Goal: Task Accomplishment & Management: Use online tool/utility

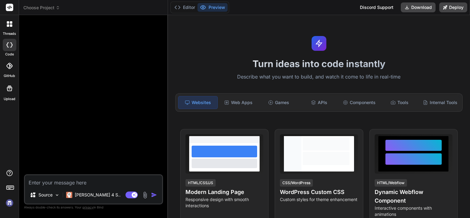
click at [11, 206] on img at bounding box center [9, 203] width 10 height 10
type textarea "x"
click at [38, 9] on span "Choose Project" at bounding box center [41, 8] width 37 height 6
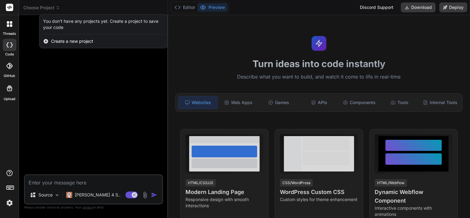
click at [28, 96] on div at bounding box center [235, 109] width 470 height 218
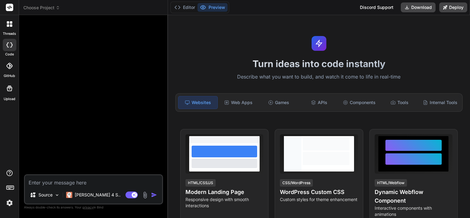
click at [45, 3] on header "Choose Project Created with Pixso." at bounding box center [93, 7] width 149 height 15
click at [45, 5] on span "Choose Project" at bounding box center [41, 8] width 37 height 6
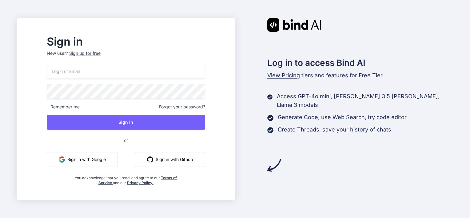
click at [106, 159] on button "Sign in with Google" at bounding box center [82, 159] width 71 height 15
click at [102, 157] on button "Sign in with Google" at bounding box center [82, 159] width 71 height 15
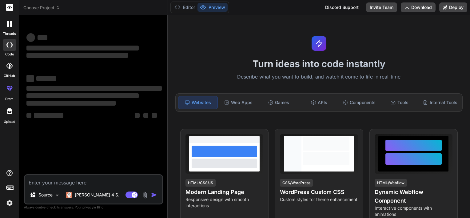
click at [47, 6] on span "Choose Project" at bounding box center [41, 8] width 37 height 6
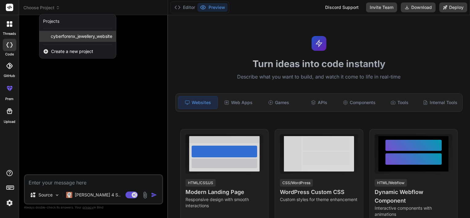
click at [62, 38] on span "cyberforenx_jewellery_website" at bounding box center [82, 36] width 62 height 6
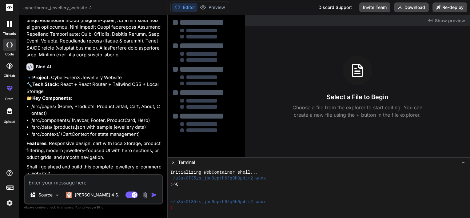
scroll to position [375, 0]
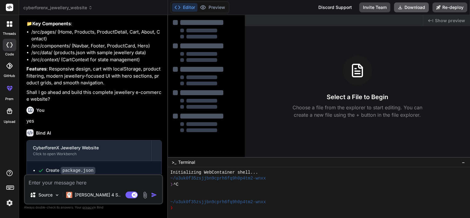
click at [413, 12] on button "Download" at bounding box center [411, 7] width 35 height 10
click at [391, 52] on div "Created with Pixso. Show preview Select a File to Begin Choose a file from the …" at bounding box center [357, 86] width 225 height 142
click at [409, 5] on button "Download" at bounding box center [411, 7] width 35 height 10
click at [336, 67] on div "Select a File to Begin Choose a file from the explorer to start editing. You ca…" at bounding box center [357, 87] width 225 height 63
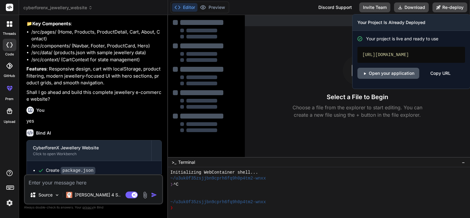
click at [395, 79] on link "Open your application" at bounding box center [389, 73] width 62 height 11
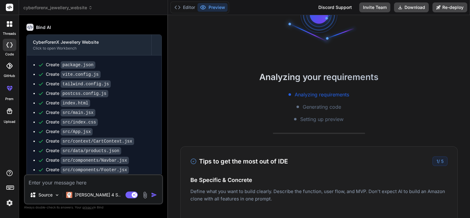
scroll to position [485, 0]
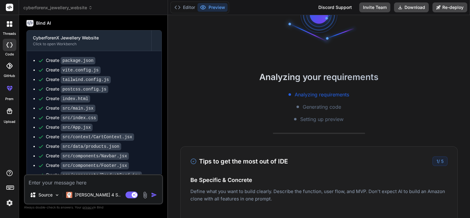
click at [49, 182] on textarea at bounding box center [93, 180] width 137 height 11
type textarea "x"
type textarea "l"
type textarea "x"
type textarea "li"
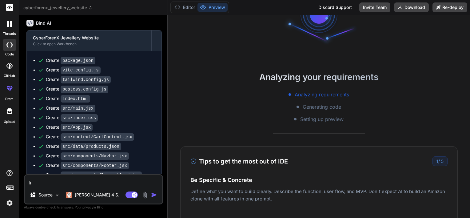
type textarea "x"
type textarea "list"
type textarea "x"
type textarea "liste"
type textarea "x"
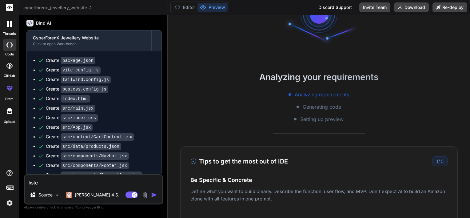
type textarea "listen"
type textarea "x"
type textarea "listen"
type textarea "x"
type textarea "listen c"
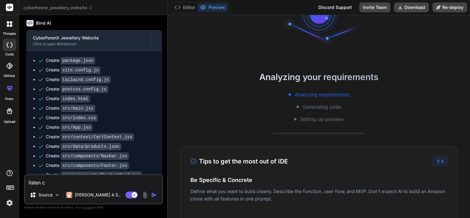
type textarea "x"
type textarea "listen ch"
type textarea "x"
type textarea "listen cha"
type textarea "x"
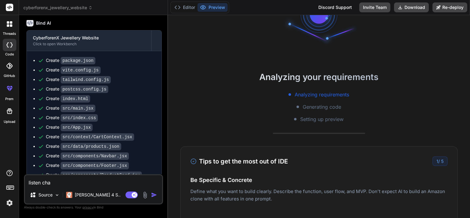
type textarea "listen chan"
type textarea "x"
type textarea "listen [PERSON_NAME]"
type textarea "x"
type textarea "listen change"
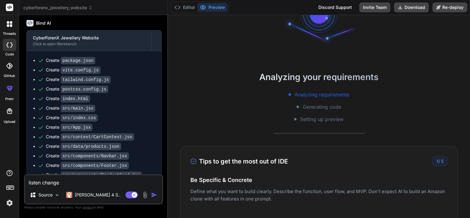
type textarea "x"
type textarea "listen change th"
type textarea "x"
type textarea "listen change the"
type textarea "x"
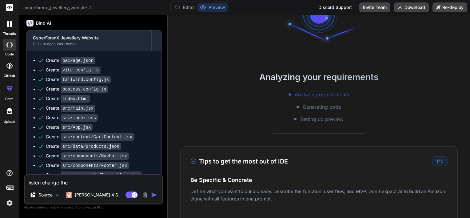
type textarea "listen change the"
type textarea "x"
type textarea "listen change the h"
type textarea "x"
type textarea "listen change the he"
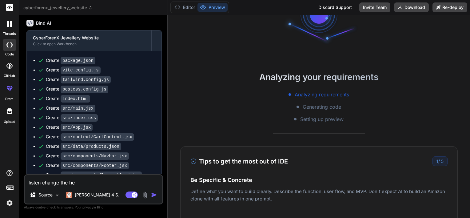
type textarea "x"
type textarea "listen change the her"
type textarea "x"
type textarea "listen change the hero"
type textarea "x"
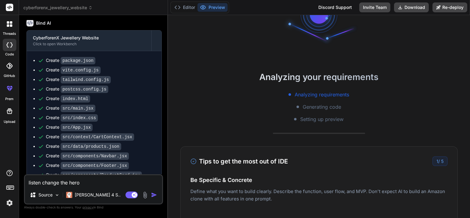
type textarea "listen change the hero"
type textarea "x"
type textarea "listen change the hero s"
type textarea "x"
type textarea "listen change the hero se"
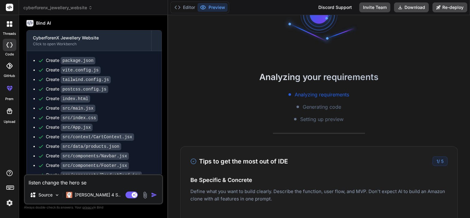
type textarea "x"
type textarea "listen change the hero sec"
type textarea "x"
type textarea "listen change the hero sect"
type textarea "x"
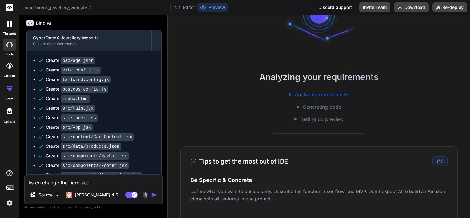
type textarea "listen change the hero secti"
type textarea "x"
type textarea "listen change the hero sectio"
type textarea "x"
type textarea "listen change the hero section"
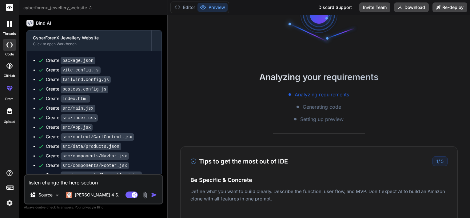
type textarea "x"
type textarea "listen change the hero section"
type textarea "x"
type textarea "listen change the hero section b"
type textarea "x"
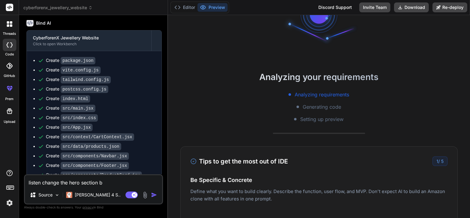
type textarea "listen change the hero section ba"
type textarea "x"
type textarea "listen change the hero section bac"
type textarea "x"
type textarea "listen change the hero section back"
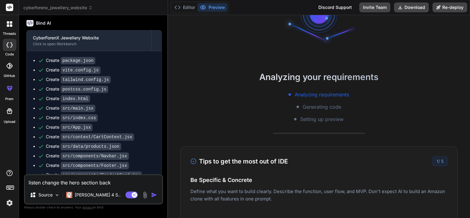
type textarea "x"
type textarea "listen change the hero section backg"
type textarea "x"
type textarea "listen change the hero section backgr"
type textarea "x"
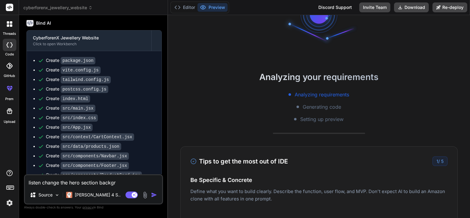
type textarea "listen change the hero section backgro"
type textarea "x"
type textarea "listen change the hero section backgrou"
type textarea "x"
type textarea "listen change the hero section background"
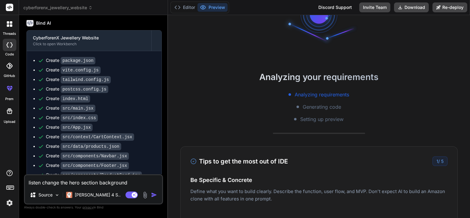
type textarea "x"
type textarea "listen change the hero section background i"
type textarea "x"
type textarea "listen change the hero section background ima"
type textarea "x"
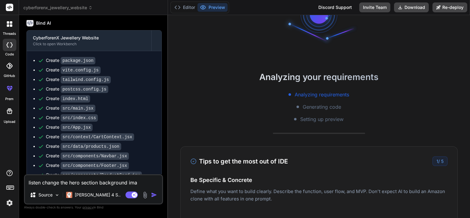
type textarea "listen change the hero section background imag"
type textarea "x"
type textarea "listen change the hero section background image"
type textarea "x"
type textarea "listen change the hero section background image"
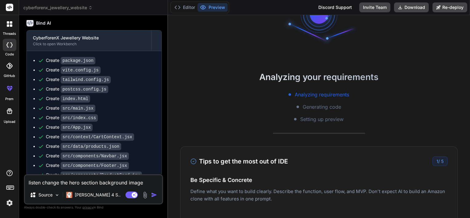
type textarea "x"
type textarea "listen change the hero section background image a"
type textarea "x"
type textarea "listen change the hero section background image an"
type textarea "x"
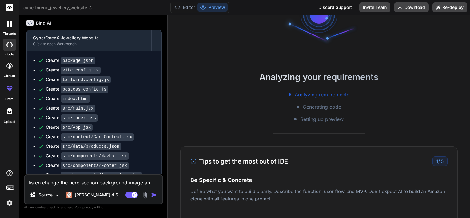
type textarea "listen change the hero section background image and"
type textarea "x"
type textarea "listen change the hero section background image an"
type textarea "x"
type textarea "listen change the hero section background image a"
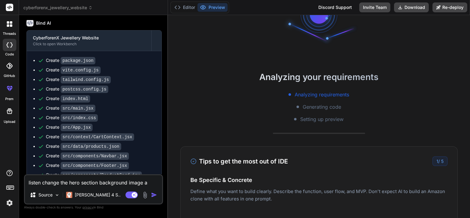
type textarea "x"
type textarea "listen change the hero section background image"
type textarea "x"
type textarea "listen change the hero section background image"
type textarea "x"
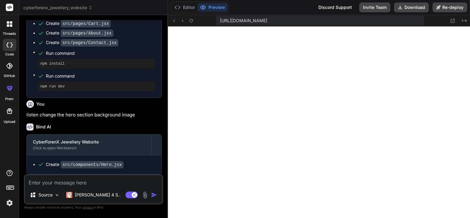
scroll to position [695, 0]
click at [98, 180] on textarea at bounding box center [93, 180] width 137 height 11
type textarea "x"
type textarea "n"
type textarea "x"
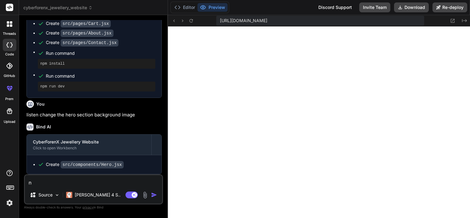
type textarea "no"
type textarea "x"
type textarea "no"
type textarea "x"
type textarea "no s"
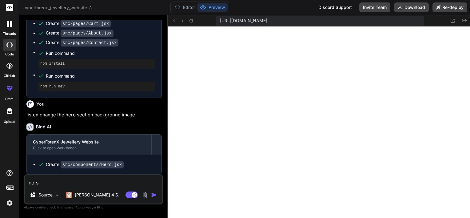
type textarea "x"
type textarea "no so"
type textarea "x"
type textarea "no som"
type textarea "x"
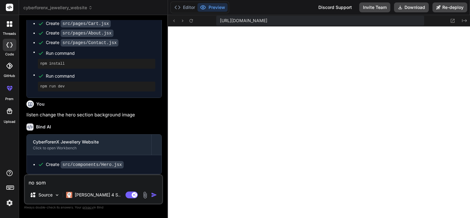
type textarea "no some"
type textarea "x"
type textarea "no somet"
type textarea "x"
type textarea "no someth"
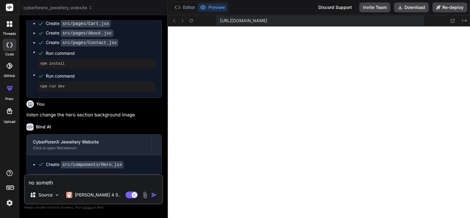
type textarea "x"
type textarea "no somethi"
type textarea "x"
type textarea "no somethin"
type textarea "x"
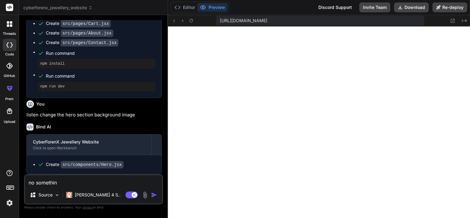
type textarea "no something"
type textarea "x"
type textarea "no something"
type textarea "x"
type textarea "no something d"
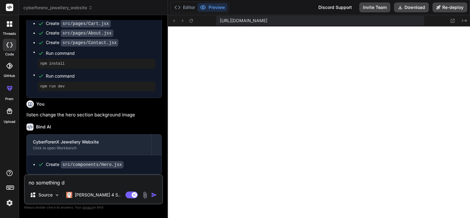
type textarea "x"
type textarea "no something da"
type textarea "x"
type textarea "no something dar"
type textarea "x"
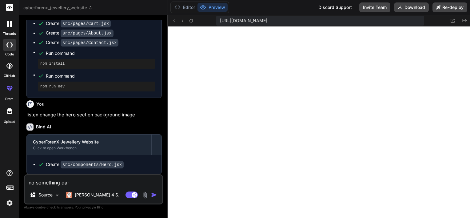
type textarea "no something dark"
type textarea "x"
type textarea "no something dark"
type textarea "x"
type textarea "no something dark b"
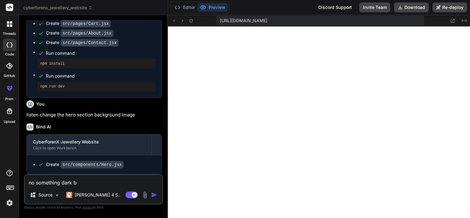
type textarea "x"
type textarea "no something dark ba"
type textarea "x"
type textarea "no something dark bac"
type textarea "x"
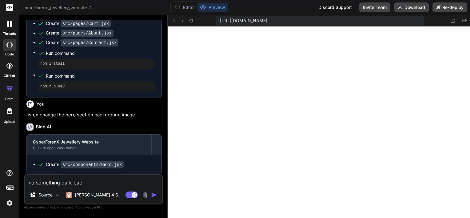
type textarea "no something dark back"
type textarea "x"
type textarea "no something dark backg"
type textarea "x"
type textarea "no something dark backgo"
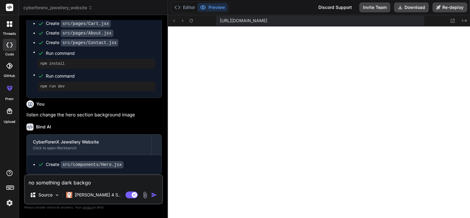
type textarea "x"
type textarea "no something dark backg"
type textarea "x"
type textarea "no something dark backgr"
type textarea "x"
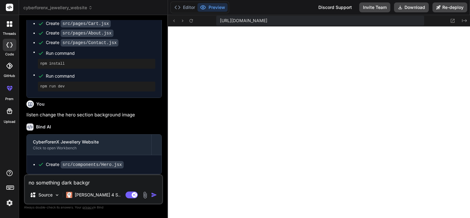
type textarea "no something dark backgro"
type textarea "x"
type textarea "no something dark backgrou"
type textarea "x"
type textarea "no something dark backgroun"
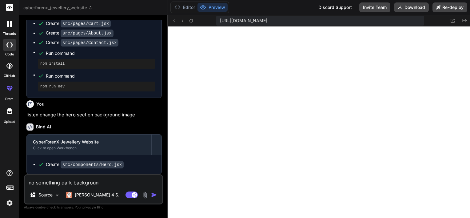
type textarea "x"
type textarea "no something dark background"
type textarea "x"
type textarea "no something dark background"
type textarea "x"
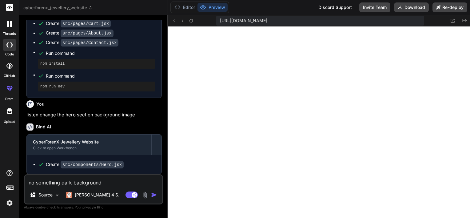
type textarea "no something dark background i"
type textarea "x"
type textarea "no something dark background im"
type textarea "x"
type textarea "no something dark background ima"
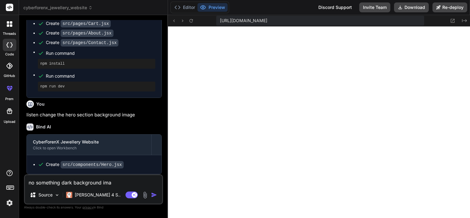
type textarea "x"
type textarea "no something dark background imag"
type textarea "x"
type textarea "no something dark background image"
type textarea "x"
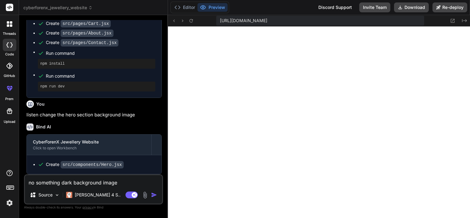
type textarea "no something dark background imageg"
type textarea "x"
type textarea "no something dark background image"
type textarea "x"
type textarea "no something dark background imag"
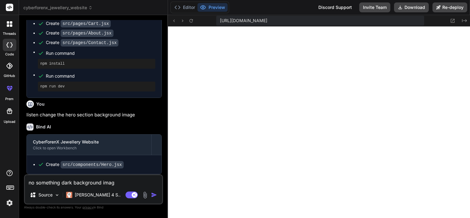
type textarea "x"
type textarea "no something dark background image"
type textarea "x"
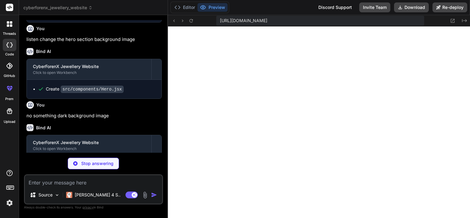
scroll to position [793, 0]
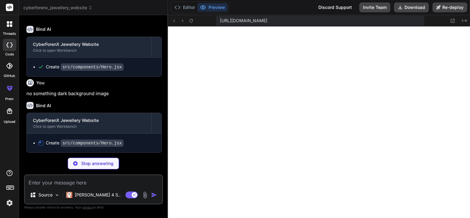
type textarea "x"
type textarea "} export default Hero"
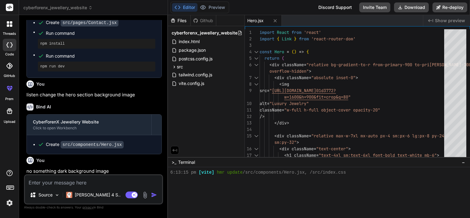
scroll to position [772, 0]
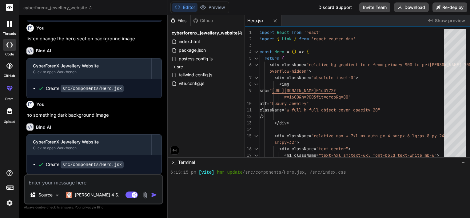
click at [448, 25] on div "Created with Pixso. Show preview" at bounding box center [446, 20] width 47 height 11
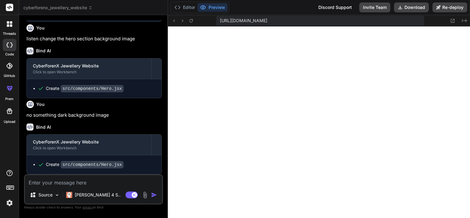
click at [94, 178] on textarea at bounding box center [93, 180] width 137 height 11
type textarea "x"
type textarea "n"
type textarea "x"
type textarea "no"
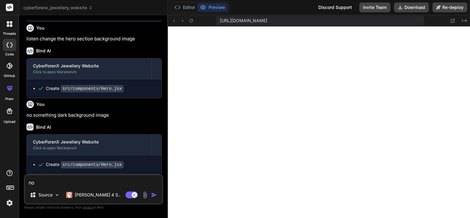
type textarea "x"
type textarea "no"
type textarea "x"
type textarea "no s"
type textarea "x"
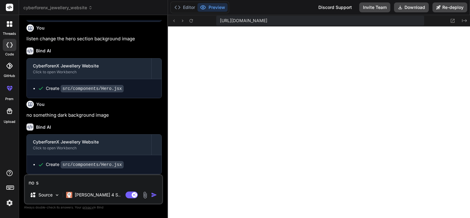
type textarea "no so"
type textarea "x"
type textarea "no som"
type textarea "x"
type textarea "no so"
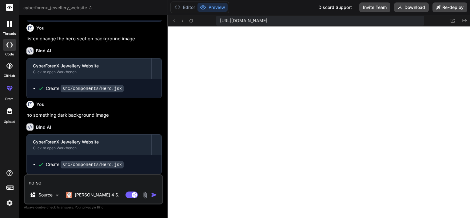
type textarea "x"
type textarea "no s"
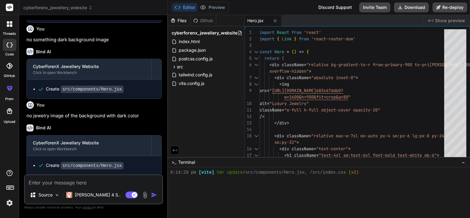
scroll to position [848, 0]
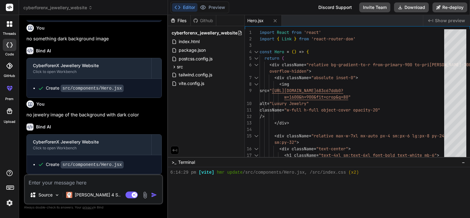
click at [435, 24] on div "Created with Pixso. Show preview" at bounding box center [446, 20] width 47 height 11
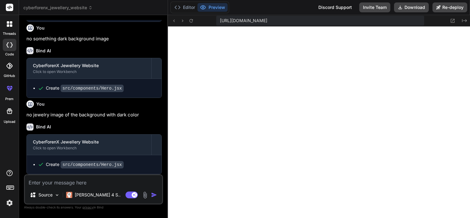
click at [69, 184] on textarea at bounding box center [93, 180] width 137 height 11
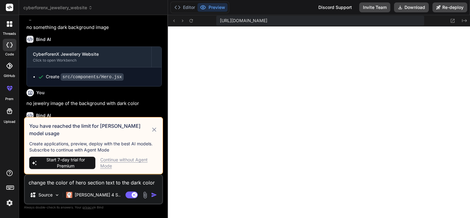
click at [133, 161] on div "Continue without Agent Mode" at bounding box center [129, 163] width 58 height 12
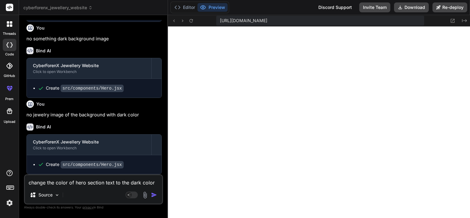
click at [158, 196] on button "button" at bounding box center [155, 195] width 9 height 6
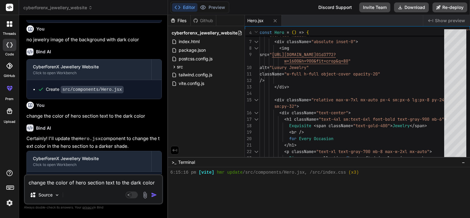
scroll to position [939, 0]
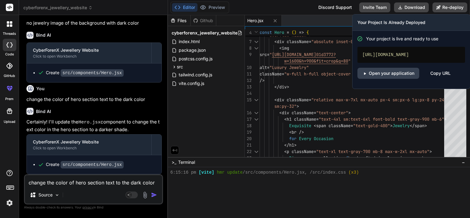
drag, startPoint x: 437, startPoint y: 7, endPoint x: 323, endPoint y: 23, distance: 114.7
click at [323, 23] on div "Editor Preview Discord Support Invite Team Download Re-deploy Your Project Is A…" at bounding box center [319, 109] width 302 height 218
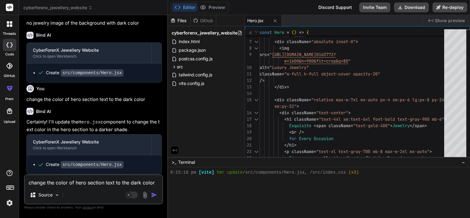
click at [451, 22] on span "Show preview" at bounding box center [450, 21] width 30 height 6
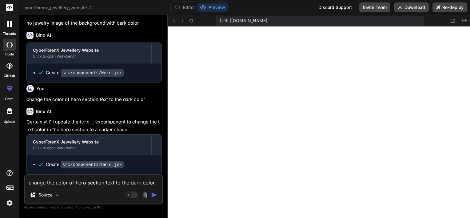
click at [72, 178] on textarea "change the color of hero section text to the dark color" at bounding box center [93, 180] width 137 height 11
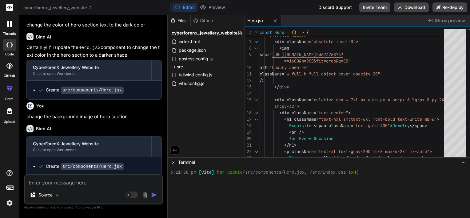
scroll to position [1015, 0]
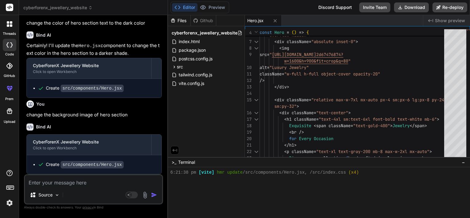
click at [454, 23] on span "Show preview" at bounding box center [450, 21] width 30 height 6
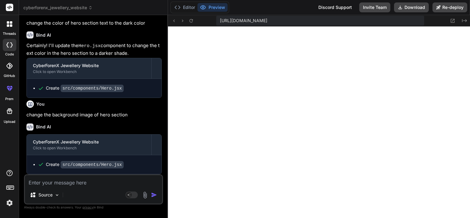
click at [72, 179] on textarea at bounding box center [93, 180] width 137 height 11
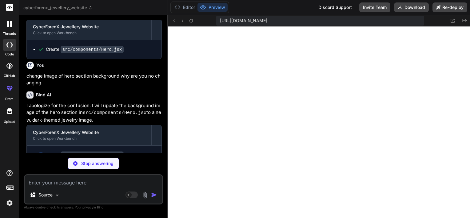
scroll to position [201, 0]
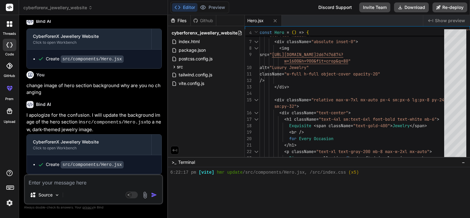
click at [453, 21] on span "Show preview" at bounding box center [450, 21] width 30 height 6
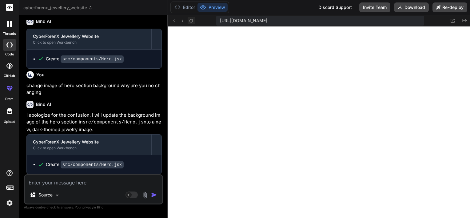
drag, startPoint x: 185, startPoint y: 19, endPoint x: 193, endPoint y: 21, distance: 8.1
click at [193, 21] on div at bounding box center [182, 20] width 25 height 7
click at [193, 21] on icon at bounding box center [191, 20] width 5 height 5
click at [190, 22] on icon at bounding box center [191, 20] width 5 height 5
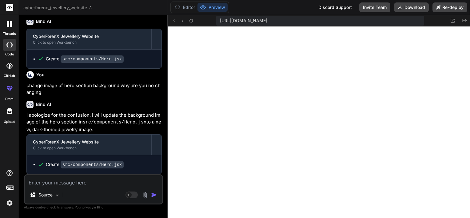
click at [78, 185] on textarea at bounding box center [93, 180] width 137 height 11
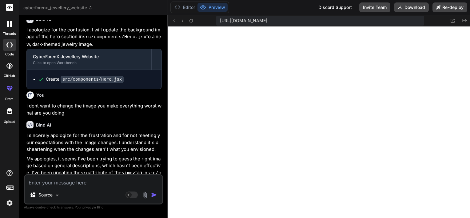
scroll to position [1282, 0]
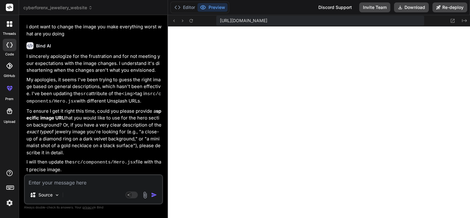
click at [57, 182] on textarea at bounding box center [93, 180] width 137 height 11
click at [194, 19] on button at bounding box center [191, 20] width 7 height 7
click at [190, 21] on icon at bounding box center [191, 20] width 5 height 5
click at [85, 182] on textarea at bounding box center [93, 180] width 137 height 11
click at [75, 182] on textarea at bounding box center [93, 180] width 137 height 11
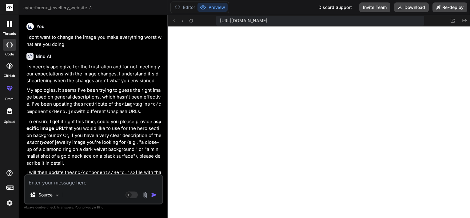
scroll to position [1346, 0]
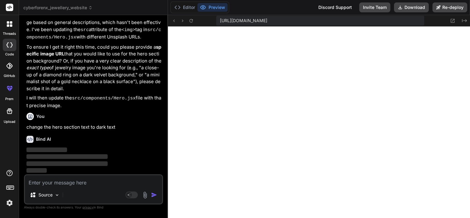
click at [56, 185] on textarea at bounding box center [93, 180] width 137 height 11
click at [60, 180] on textarea at bounding box center [93, 180] width 137 height 11
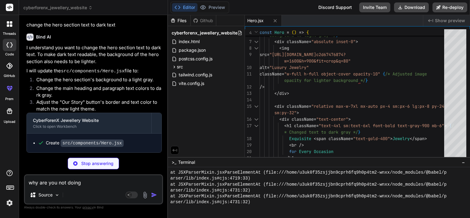
scroll to position [1426, 0]
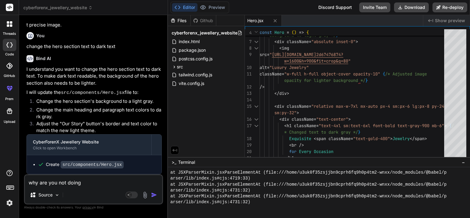
click at [446, 23] on span "Show preview" at bounding box center [450, 21] width 30 height 6
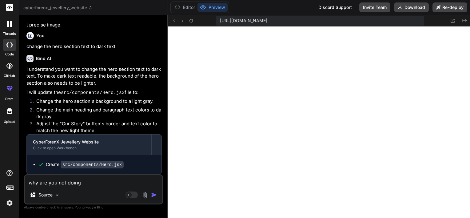
click at [187, 21] on div at bounding box center [182, 20] width 25 height 7
click at [191, 21] on icon at bounding box center [191, 20] width 5 height 5
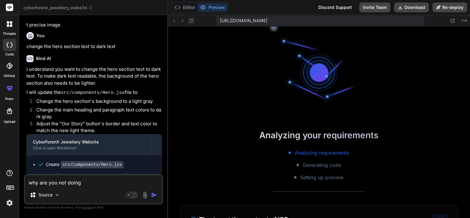
scroll to position [739, 0]
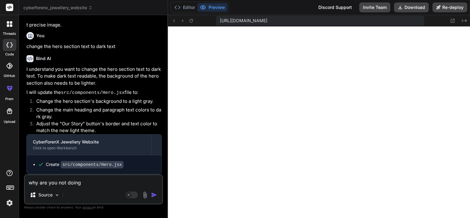
click at [57, 183] on textarea "why are you not doing" at bounding box center [93, 180] width 137 height 11
click at [94, 182] on textarea "why are you not doing" at bounding box center [93, 180] width 137 height 11
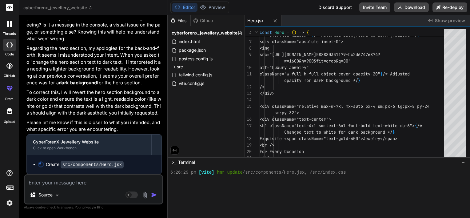
scroll to position [1022, 0]
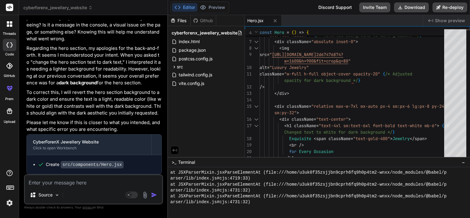
click at [436, 20] on span "Show preview" at bounding box center [450, 21] width 30 height 6
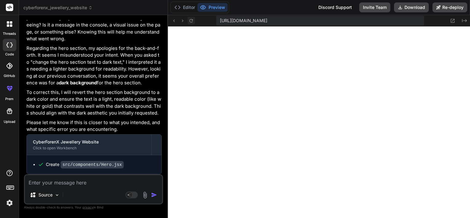
click at [191, 18] on icon at bounding box center [191, 20] width 5 height 5
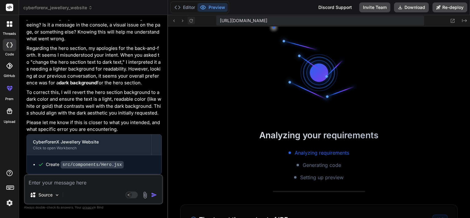
scroll to position [1247, 0]
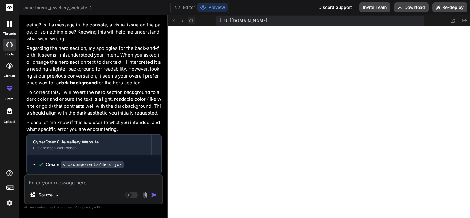
click at [191, 18] on icon at bounding box center [191, 20] width 5 height 5
click at [85, 179] on textarea at bounding box center [93, 180] width 137 height 11
paste textarea "[plugin:vite:react-babel] /home/u3uk0f35zsjjbn9cprh6fq9h0p4tm2-wnxx/src/compone…"
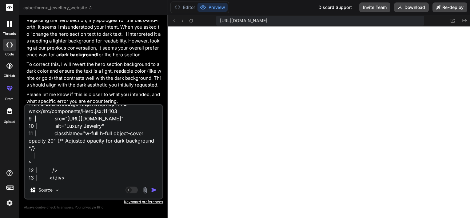
click at [85, 179] on textarea "[plugin:vite:react-babel] /home/u3uk0f35zsjjbn9cprh6fq9h0p4tm2-wnxx/src/compone…" at bounding box center [93, 143] width 137 height 76
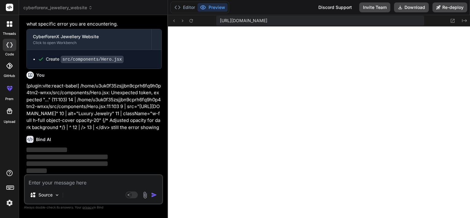
scroll to position [1778, 0]
click at [126, 127] on p "[plugin:vite:react-babel] /home/u3uk0f35zsjjbn9cprh6fq9h0p4tm2-wnxx/src/compone…" at bounding box center [93, 106] width 135 height 49
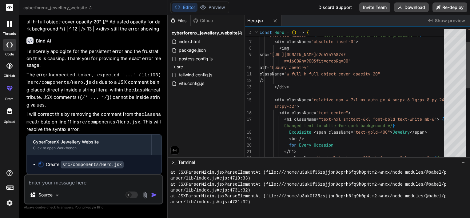
scroll to position [1790, 0]
click at [434, 21] on div "Created with Pixso. Show preview" at bounding box center [446, 20] width 47 height 11
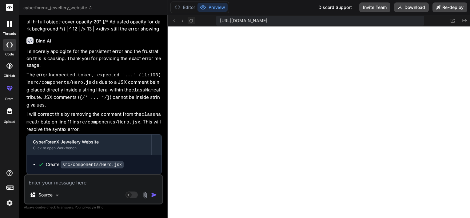
click at [191, 20] on icon at bounding box center [191, 20] width 5 height 5
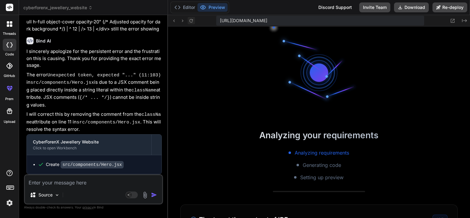
scroll to position [2287, 0]
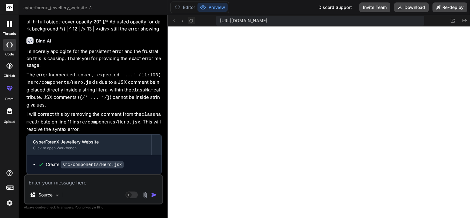
click at [191, 20] on icon at bounding box center [191, 20] width 5 height 5
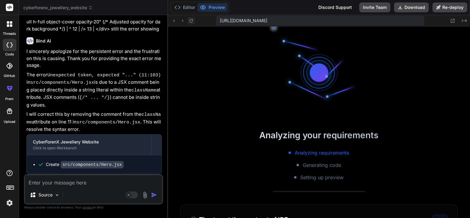
scroll to position [2535, 0]
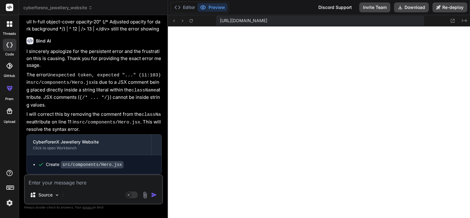
click at [35, 183] on textarea at bounding box center [93, 180] width 137 height 11
paste textarea "[plugin:vite:react-babel] /home/u3uk0f35zsjjbn9cprh6fq9h0p4tm2-wnxx/src/compone…"
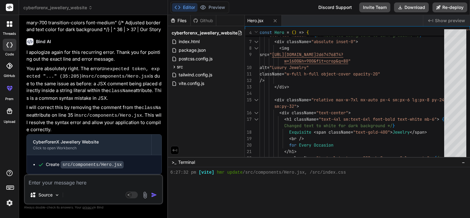
scroll to position [2079, 0]
click at [452, 19] on span "Show preview" at bounding box center [450, 21] width 30 height 6
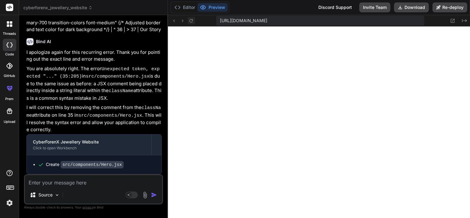
click at [192, 21] on icon at bounding box center [191, 20] width 5 height 5
click at [85, 182] on textarea at bounding box center [93, 180] width 137 height 11
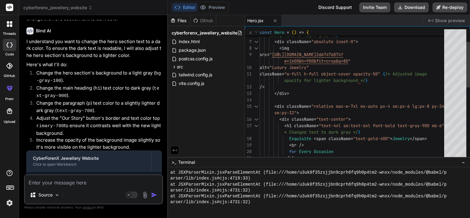
scroll to position [0, 0]
click at [397, 55] on div "< div className = "relative bg-gray-100 overflow-hidden" > { /* Changed backgro…" at bounding box center [354, 180] width 188 height 375
click at [361, 81] on div "< div className = "relative bg-gray-100 overflow-hidden" > { /* Changed backgro…" at bounding box center [354, 180] width 188 height 375
click at [361, 80] on div "< div className = "relative bg-gray-100 overflow-hidden" > { /* Changed backgro…" at bounding box center [354, 180] width 188 height 375
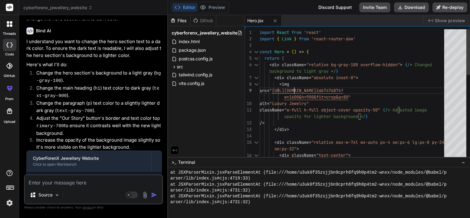
click at [298, 91] on div "/> </ div > < div className = "relative max-w-7xl mx-auto px-4 sm:px-6 lg:px-8 …" at bounding box center [354, 216] width 188 height 375
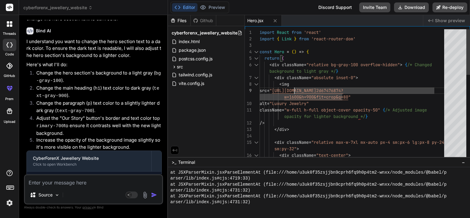
click at [298, 91] on div "/> </ div > < div className = "relative max-w-7xl mx-auto px-4 sm:px-6 lg:px-8 …" at bounding box center [354, 216] width 188 height 375
click at [351, 95] on div "/> </ div > < div className = "relative max-w-7xl mx-auto px-4 sm:px-6 lg:px-8 …" at bounding box center [354, 216] width 188 height 375
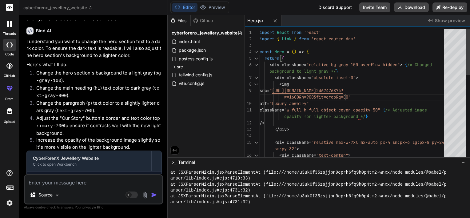
click at [350, 96] on div "/> </ div > < div className = "relative max-w-7xl mx-auto px-4 sm:px-6 lg:px-8 …" at bounding box center [354, 216] width 188 height 375
click at [188, 5] on button "Editor" at bounding box center [185, 7] width 26 height 9
click at [345, 91] on div "/> </ div > < div className = "relative max-w-7xl mx-auto px-4 sm:px-6 lg:px-8 …" at bounding box center [354, 216] width 188 height 375
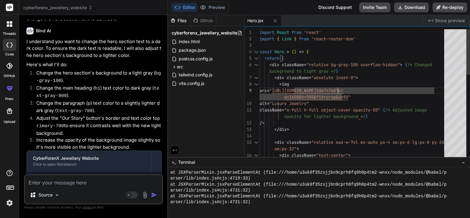
click at [348, 98] on div "/> </ div > < div className = "relative max-w-7xl mx-auto px-4 sm:px-6 lg:px-8 …" at bounding box center [354, 216] width 188 height 375
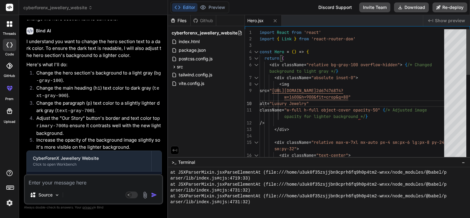
click at [350, 98] on div "/> </ div > < div className = "relative max-w-7xl mx-auto px-4 sm:px-6 lg:px-8 …" at bounding box center [354, 216] width 188 height 375
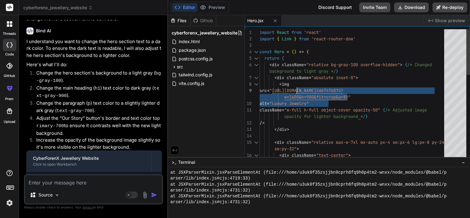
drag, startPoint x: 350, startPoint y: 98, endPoint x: 299, endPoint y: 91, distance: 51.2
click at [299, 91] on div "/> </ div > < div className = "relative max-w-7xl mx-auto px-4 sm:px-6 lg:px-8 …" at bounding box center [354, 216] width 188 height 375
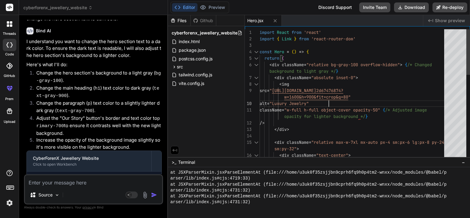
click at [355, 100] on div "/> </ div > < div className = "relative max-w-7xl mx-auto px-4 sm:px-6 lg:px-8 …" at bounding box center [354, 216] width 188 height 375
click at [284, 99] on div "/> </ div > < div className = "relative max-w-7xl mx-auto px-4 sm:px-6 lg:px-8 …" at bounding box center [354, 216] width 188 height 375
click at [285, 97] on div "/> </ div > < div className = "relative max-w-7xl mx-auto px-4 sm:px-6 lg:px-8 …" at bounding box center [354, 216] width 188 height 375
click at [298, 92] on div "/> </ div > < div className = "relative max-w-7xl mx-auto px-4 sm:px-6 lg:px-8 …" at bounding box center [354, 216] width 188 height 375
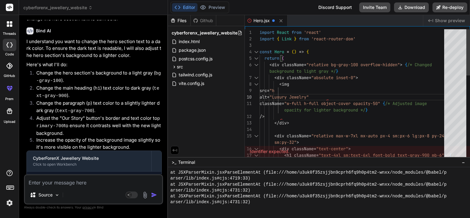
click at [300, 91] on div "src = "h" at bounding box center [354, 90] width 188 height 6
click at [288, 90] on div "/> </ div > < div className = "relative max-w-7xl mx-auto px-4 sm:px-6 lg:px-8 …" at bounding box center [354, 213] width 188 height 368
click at [308, 90] on div "/> </ div > < div className = "relative max-w-7xl mx-auto px-4 sm:px-6 lg:px-8 …" at bounding box center [354, 213] width 188 height 368
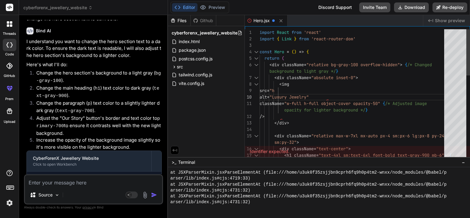
click at [306, 92] on div "src = "h" at bounding box center [354, 90] width 188 height 6
click at [304, 92] on div "src = "h" at bounding box center [354, 90] width 188 height 6
click at [301, 85] on div "/> </ div > < div className = "relative max-w-7xl mx-auto px-4 sm:px-6 lg:px-8 …" at bounding box center [354, 213] width 188 height 368
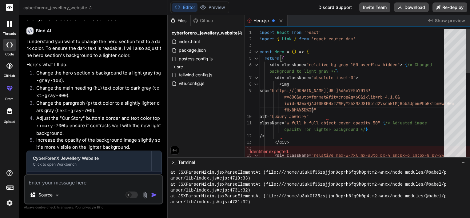
scroll to position [13, 0]
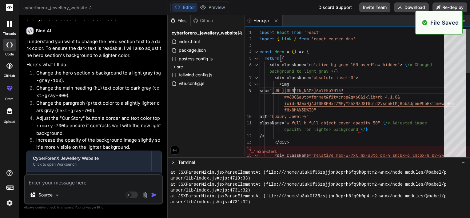
scroll to position [3391, 0]
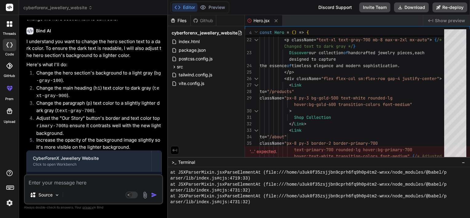
click at [281, 151] on div "'...' expected." at bounding box center [357, 151] width 225 height 11
click at [263, 151] on div "'...' expected." at bounding box center [357, 151] width 225 height 11
drag, startPoint x: 263, startPoint y: 151, endPoint x: 237, endPoint y: 144, distance: 26.9
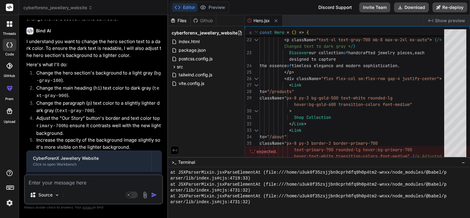
click at [237, 144] on div "Files Github cyberforenx_jewellery_website index.html package.json postcss.conf…" at bounding box center [206, 86] width 77 height 142
click at [248, 21] on icon at bounding box center [249, 20] width 4 height 4
click at [445, 17] on div "Created with Pixso. Show preview" at bounding box center [446, 20] width 47 height 11
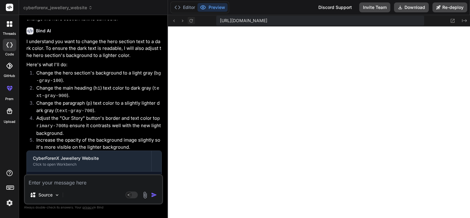
click at [190, 18] on icon at bounding box center [191, 20] width 5 height 5
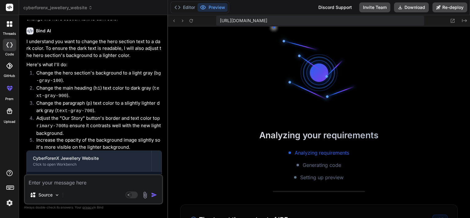
scroll to position [3651, 0]
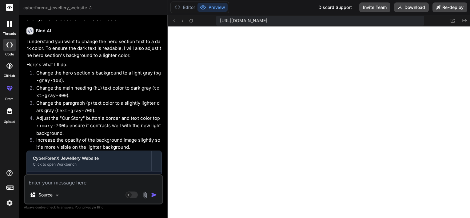
click at [70, 183] on textarea at bounding box center [93, 180] width 137 height 11
paste textarea "[plugin:vite:react-babel] /home/u3uk0f35zsjjbn9cprh6fq9h0p4tm2-wnxx/src/compone…"
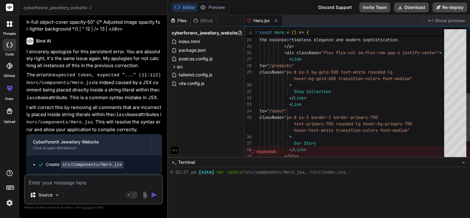
scroll to position [2490, 0]
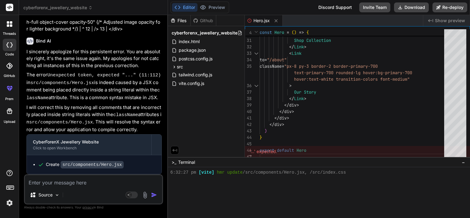
click at [325, 22] on div "Hero.jsx" at bounding box center [334, 20] width 178 height 11
click at [441, 21] on span "Show preview" at bounding box center [450, 21] width 30 height 6
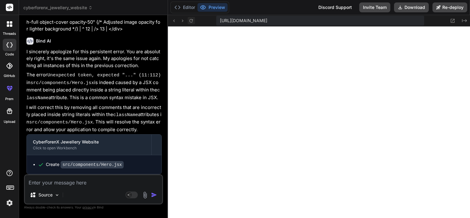
click at [190, 21] on icon at bounding box center [191, 20] width 5 height 5
click at [74, 184] on textarea at bounding box center [93, 180] width 137 height 11
paste textarea "Platinum Wedding Band"
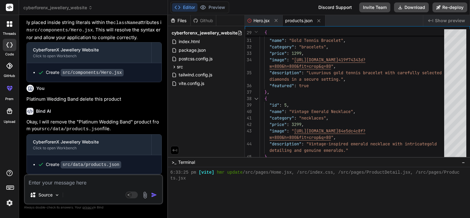
scroll to position [2581, 0]
click at [266, 21] on span "Hero.jsx" at bounding box center [262, 21] width 16 height 6
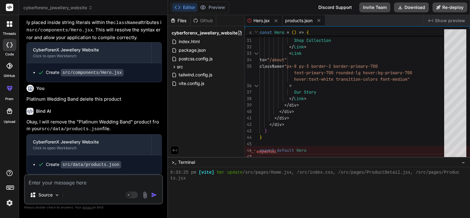
click at [305, 18] on span "products.json" at bounding box center [298, 21] width 27 height 6
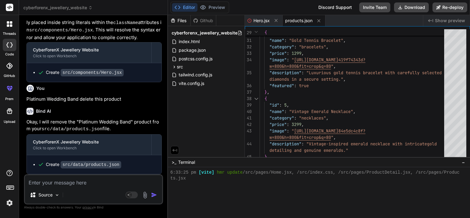
click at [439, 18] on span "Show preview" at bounding box center [450, 21] width 30 height 6
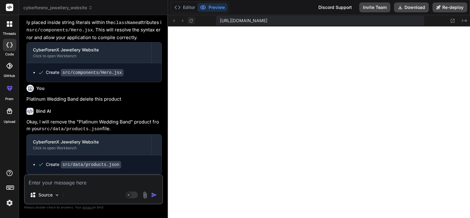
click at [194, 22] on icon at bounding box center [191, 20] width 5 height 5
click at [51, 183] on textarea at bounding box center [93, 180] width 137 height 11
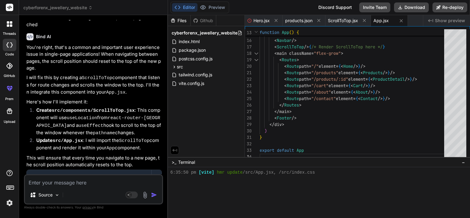
scroll to position [2808, 0]
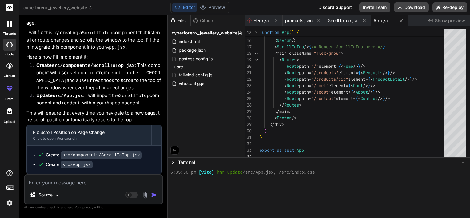
click at [455, 22] on span "Show preview" at bounding box center [450, 21] width 30 height 6
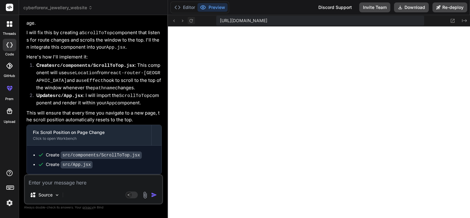
click at [192, 22] on icon at bounding box center [191, 20] width 3 height 3
click at [191, 18] on icon at bounding box center [191, 20] width 5 height 5
click at [63, 184] on textarea at bounding box center [93, 180] width 137 height 11
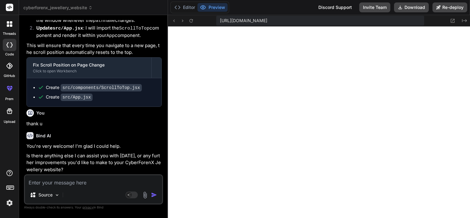
scroll to position [2876, 0]
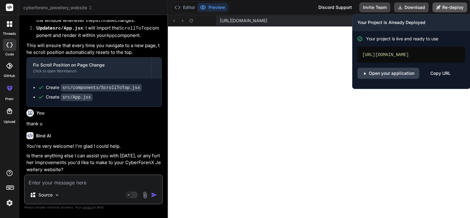
click at [455, 11] on button "Re-deploy" at bounding box center [450, 7] width 35 height 10
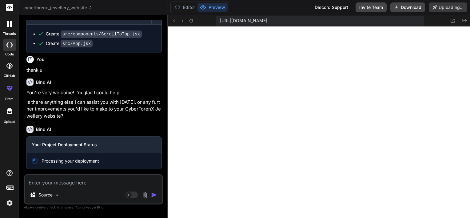
scroll to position [2928, 0]
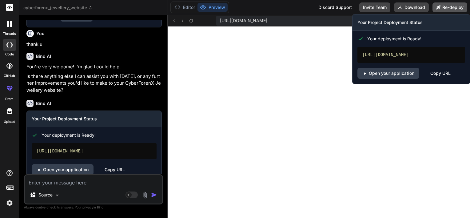
click at [442, 6] on button "Re-deploy" at bounding box center [450, 7] width 35 height 10
click at [440, 78] on div "Copy URL" at bounding box center [441, 73] width 20 height 11
drag, startPoint x: 394, startPoint y: 62, endPoint x: 362, endPoint y: 53, distance: 33.7
click at [362, 53] on div "[URL][DOMAIN_NAME]" at bounding box center [412, 55] width 108 height 16
click at [396, 79] on link "Open your application" at bounding box center [389, 73] width 62 height 11
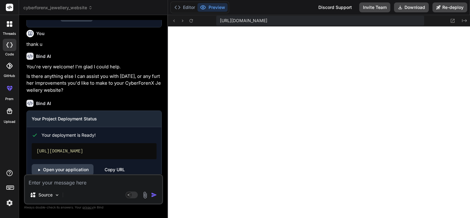
click at [111, 177] on textarea at bounding box center [93, 180] width 137 height 11
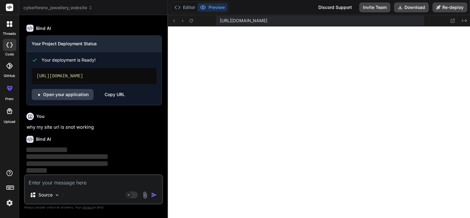
scroll to position [3036, 0]
click at [455, 22] on icon at bounding box center [452, 20] width 5 height 5
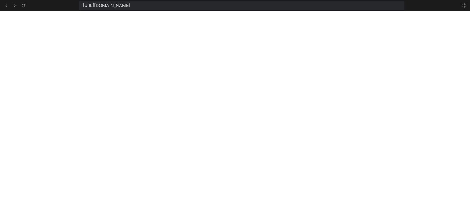
click at [130, 5] on span "[URL][DOMAIN_NAME]" at bounding box center [106, 5] width 47 height 6
click at [9, 7] on icon at bounding box center [6, 5] width 5 height 5
click at [464, 6] on icon at bounding box center [464, 5] width 5 height 5
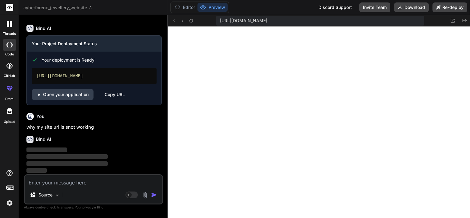
drag, startPoint x: 65, startPoint y: 175, endPoint x: 62, endPoint y: 187, distance: 12.7
click at [62, 187] on div "Source Agent Mode. When this toggle is activated, AI automatically makes decisi…" at bounding box center [93, 189] width 139 height 30
click at [64, 184] on textarea at bounding box center [93, 180] width 137 height 11
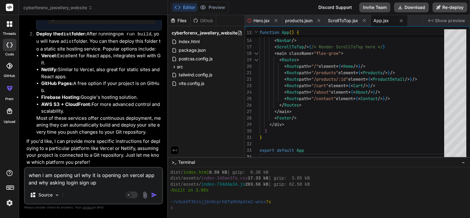
scroll to position [3297, 0]
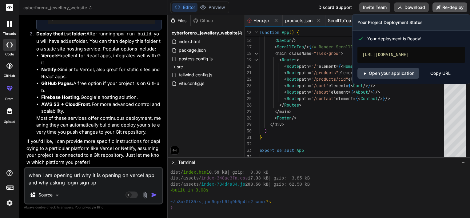
click at [454, 10] on button "Re-deploy" at bounding box center [450, 7] width 35 height 10
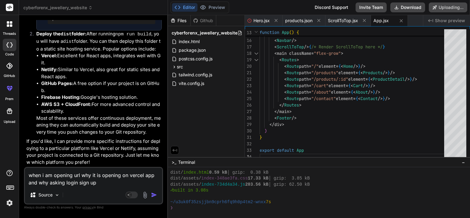
scroll to position [3254, 0]
click at [153, 198] on img "button" at bounding box center [154, 195] width 6 height 6
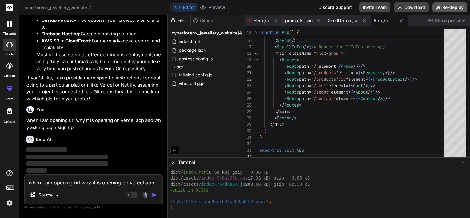
scroll to position [3361, 0]
click at [439, 6] on icon at bounding box center [438, 7] width 4 height 4
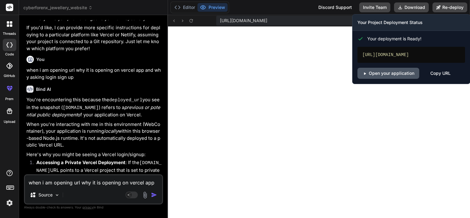
click at [393, 78] on link "Open your application" at bounding box center [389, 73] width 62 height 11
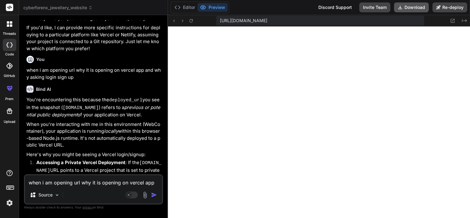
click at [408, 10] on button "Download" at bounding box center [411, 7] width 35 height 10
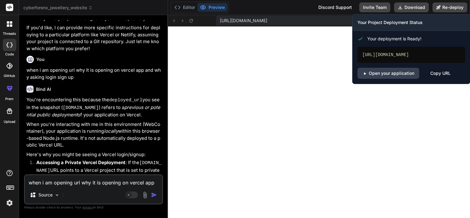
drag, startPoint x: 445, startPoint y: 11, endPoint x: 376, endPoint y: 64, distance: 87.0
click at [433, 12] on div "Re-deploy Your Project Deployment Status Your deployment is Ready! [URL][DOMAIN…" at bounding box center [450, 7] width 35 height 10
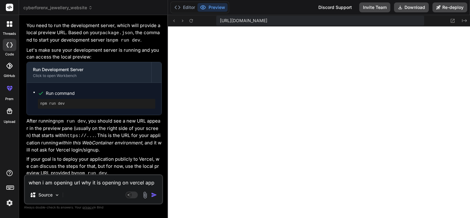
scroll to position [3650, 0]
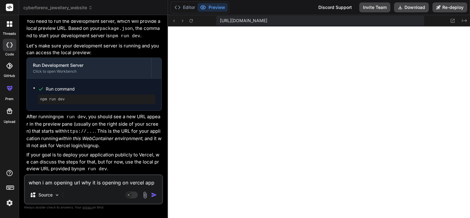
click at [99, 183] on textarea "when i am opening url why it is opening on vercel app and why asking login sign…" at bounding box center [93, 180] width 137 height 11
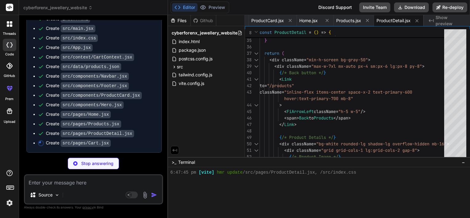
scroll to position [4030, 0]
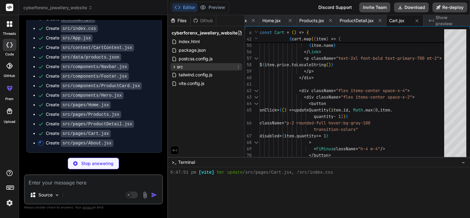
click at [197, 68] on div "src" at bounding box center [206, 66] width 72 height 7
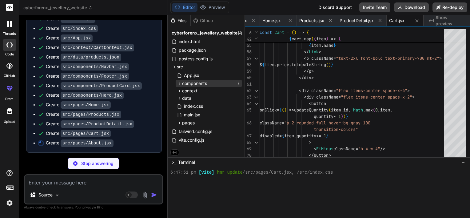
scroll to position [2, 0]
click at [188, 97] on span "data" at bounding box center [186, 97] width 9 height 6
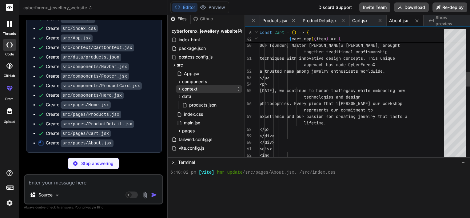
scroll to position [4035, 0]
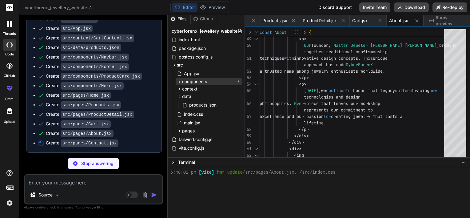
click at [205, 83] on span "components" at bounding box center [194, 81] width 25 height 6
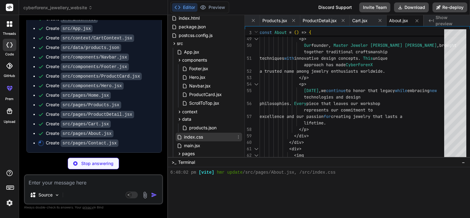
scroll to position [56, 0]
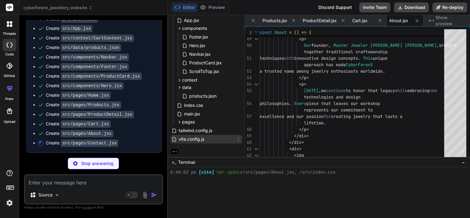
click at [201, 142] on span "vite.config.js" at bounding box center [191, 138] width 27 height 7
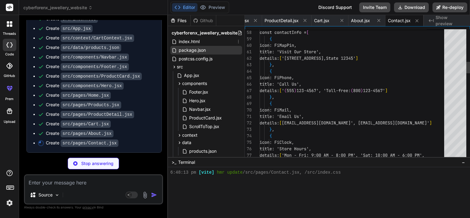
scroll to position [0, 0]
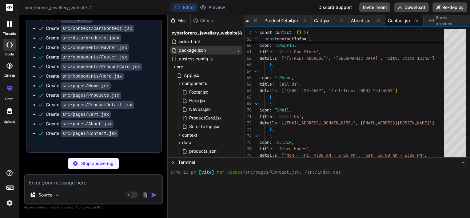
click at [194, 54] on div "package.json" at bounding box center [206, 50] width 72 height 9
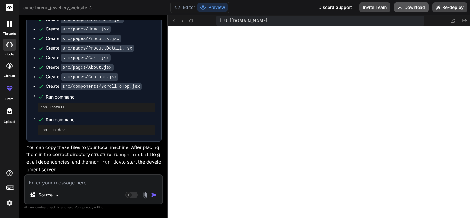
click at [412, 6] on button "Download" at bounding box center [411, 7] width 35 height 10
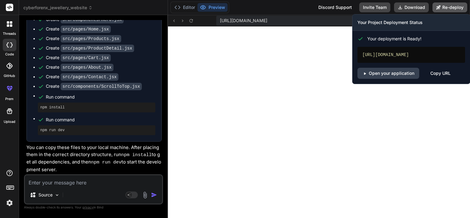
click at [447, 7] on button "Re-deploy" at bounding box center [450, 7] width 35 height 10
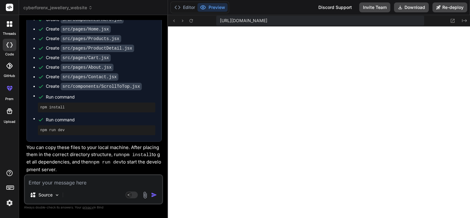
scroll to position [4037, 0]
